Goal: Task Accomplishment & Management: Manage account settings

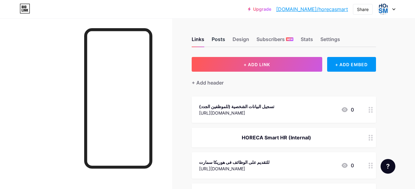
click at [223, 42] on div "Posts" at bounding box center [219, 41] width 14 height 11
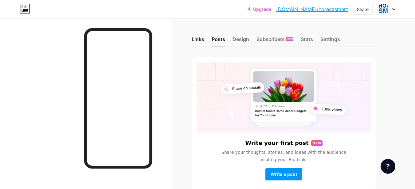
click at [202, 42] on div "Links" at bounding box center [198, 41] width 13 height 11
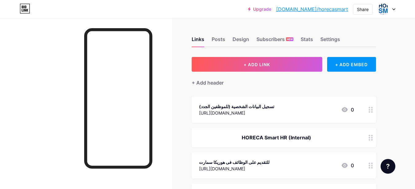
click at [392, 11] on div at bounding box center [386, 9] width 18 height 11
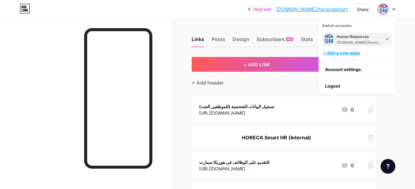
click at [360, 51] on div "+ Add a new page" at bounding box center [357, 53] width 69 height 6
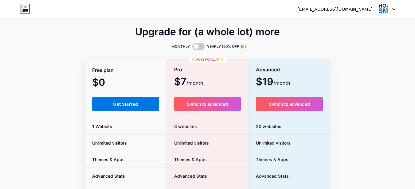
click at [131, 101] on button "Get Started" at bounding box center [125, 104] width 67 height 14
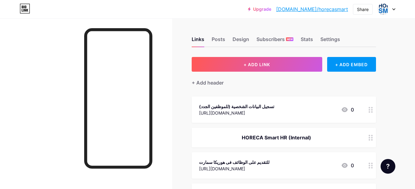
click at [272, 136] on div "HORECA Smart HR (Internal)" at bounding box center [276, 137] width 155 height 7
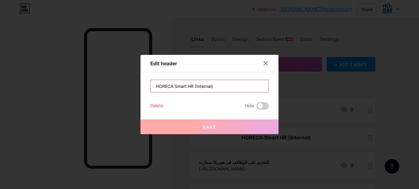
click at [181, 86] on input "HORECA Smart HR (Internal)" at bounding box center [210, 86] width 118 height 12
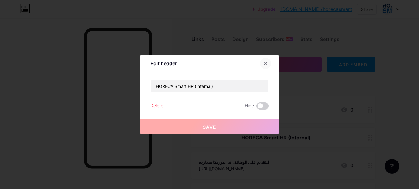
click at [266, 64] on icon at bounding box center [265, 63] width 5 height 5
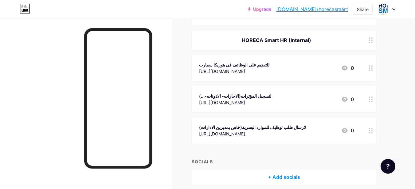
scroll to position [62, 0]
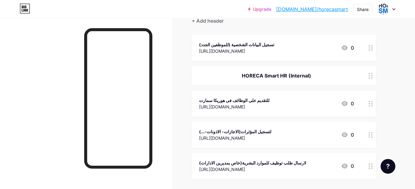
click at [371, 78] on icon at bounding box center [370, 76] width 4 height 6
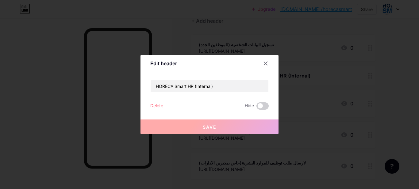
click at [162, 106] on div "Delete Hide" at bounding box center [209, 106] width 119 height 7
click at [156, 106] on div "Delete" at bounding box center [156, 106] width 13 height 7
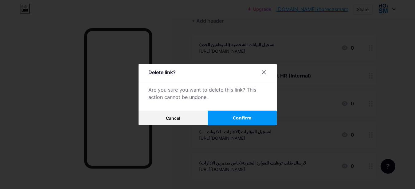
click at [228, 119] on button "Confirm" at bounding box center [242, 118] width 69 height 15
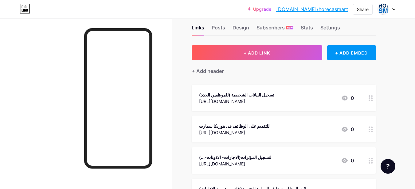
scroll to position [7, 0]
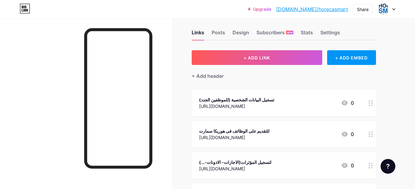
drag, startPoint x: 253, startPoint y: 127, endPoint x: 253, endPoint y: 166, distance: 39.3
click at [253, 166] on span "تسجيل البيانات الشخصية (للموظفين الجدد) [URL][DOMAIN_NAME] 0 للتقديم على الوظائ…" at bounding box center [284, 150] width 184 height 120
click at [396, 126] on div "Links Posts Design Subscribers NEW Stats Settings + ADD LINK + ADD EMBED + Add …" at bounding box center [201, 147] width 402 height 270
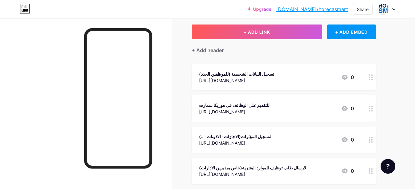
scroll to position [68, 0]
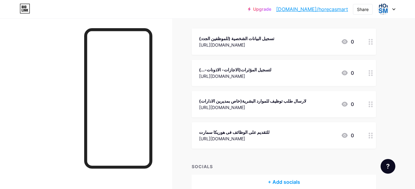
click at [400, 113] on div "Links Posts Design Subscribers NEW Stats Settings + ADD LINK + ADD EMBED + Add …" at bounding box center [201, 85] width 402 height 270
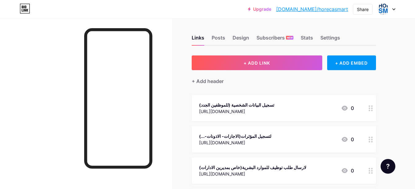
scroll to position [0, 0]
